Goal: Task Accomplishment & Management: Manage account settings

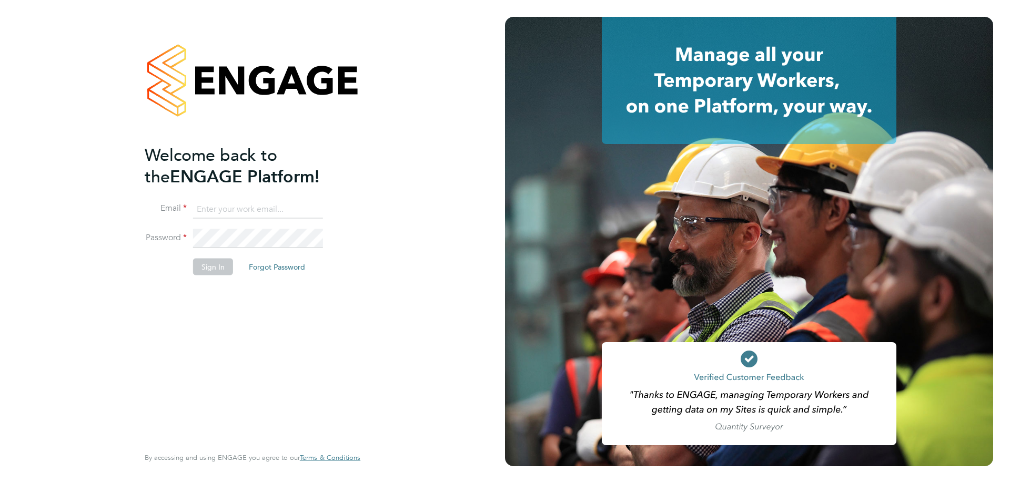
click at [221, 210] on input at bounding box center [258, 209] width 130 height 19
type input "accounts@contractoptions.co.uk"
click at [213, 268] on button "Sign In" at bounding box center [213, 266] width 40 height 17
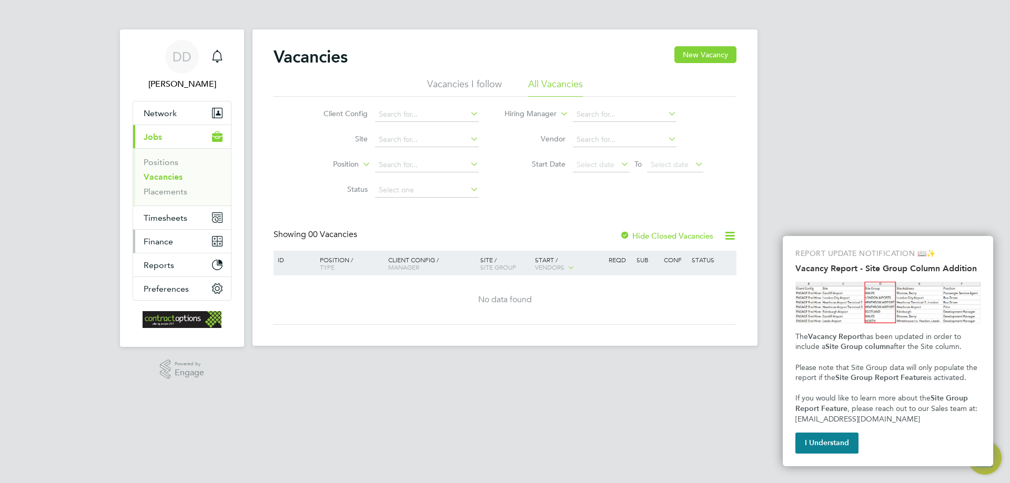
click at [151, 240] on span "Finance" at bounding box center [158, 242] width 29 height 10
click at [166, 240] on span "Finance" at bounding box center [158, 242] width 29 height 10
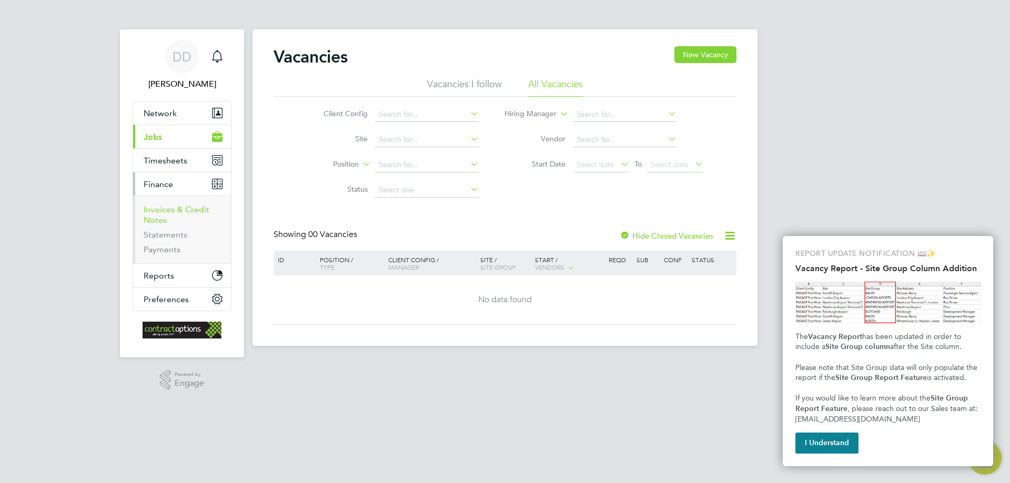
click at [160, 211] on link "Invoices & Credit Notes" at bounding box center [177, 215] width 66 height 21
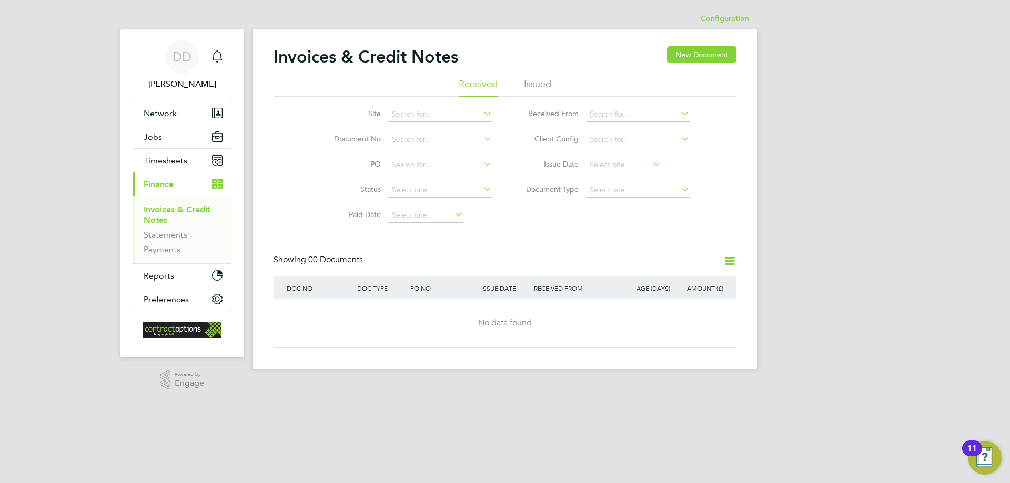
click at [539, 83] on li "Issued" at bounding box center [537, 87] width 27 height 19
